Goal: Task Accomplishment & Management: Use online tool/utility

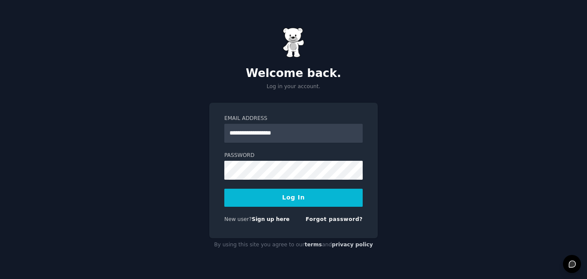
type input "**********"
click at [288, 203] on button "Log In" at bounding box center [293, 198] width 138 height 18
